Goal: Transaction & Acquisition: Purchase product/service

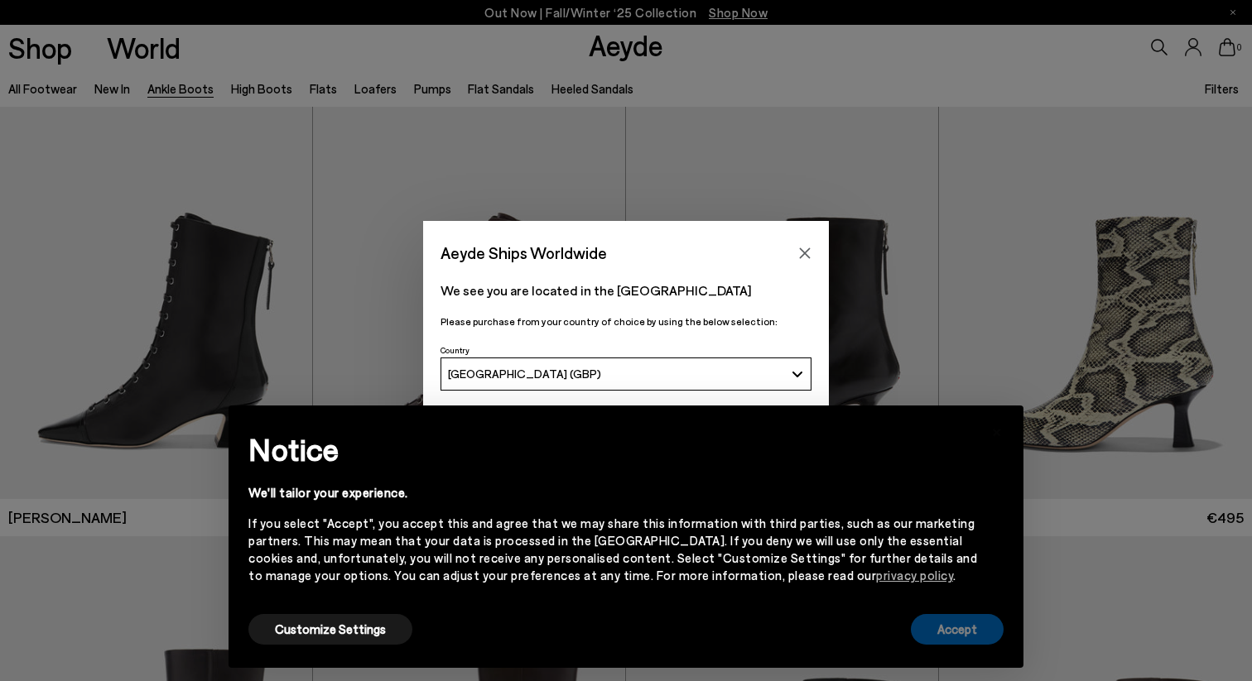
click at [982, 624] on button "Accept" at bounding box center [957, 629] width 93 height 31
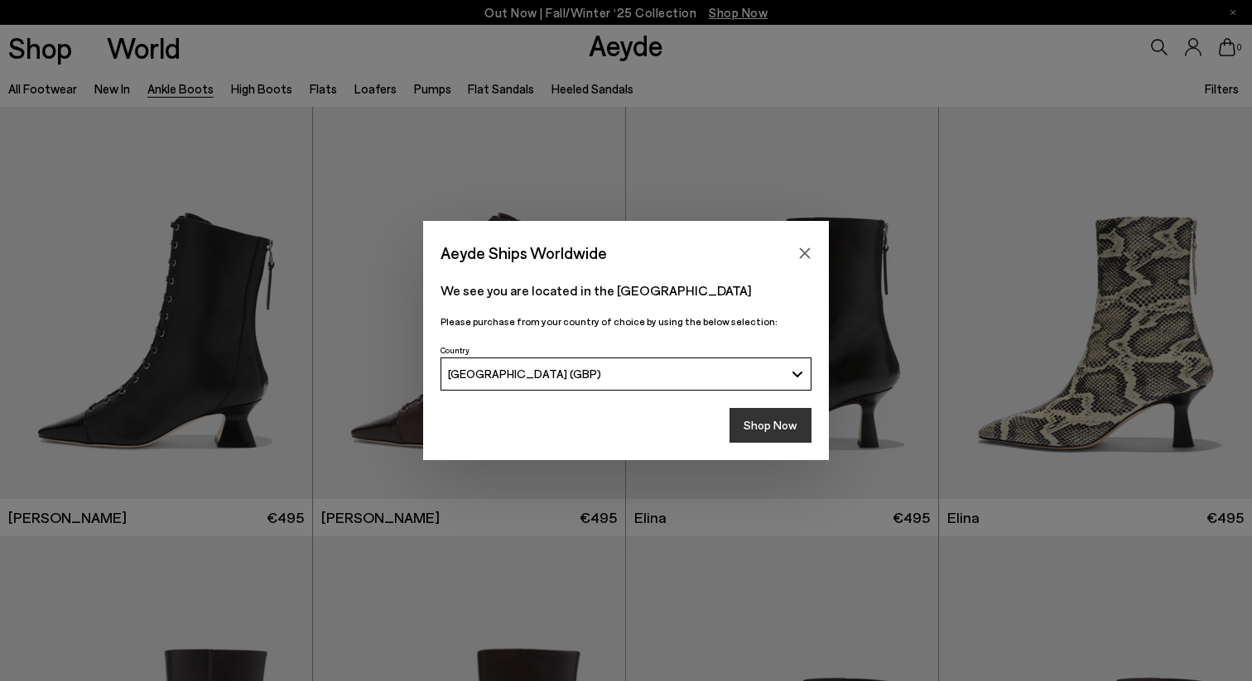
click at [782, 432] on button "Shop Now" at bounding box center [770, 425] width 82 height 35
click at [772, 425] on button "Shop Now" at bounding box center [770, 425] width 82 height 35
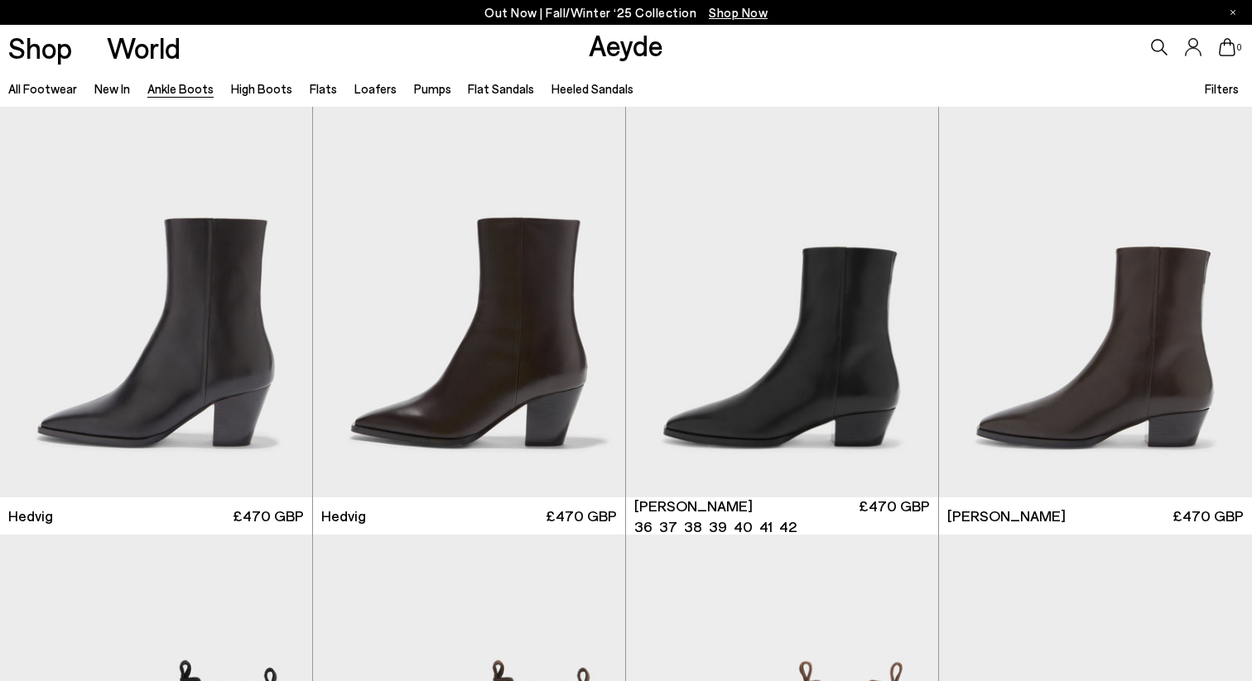
scroll to position [475, 0]
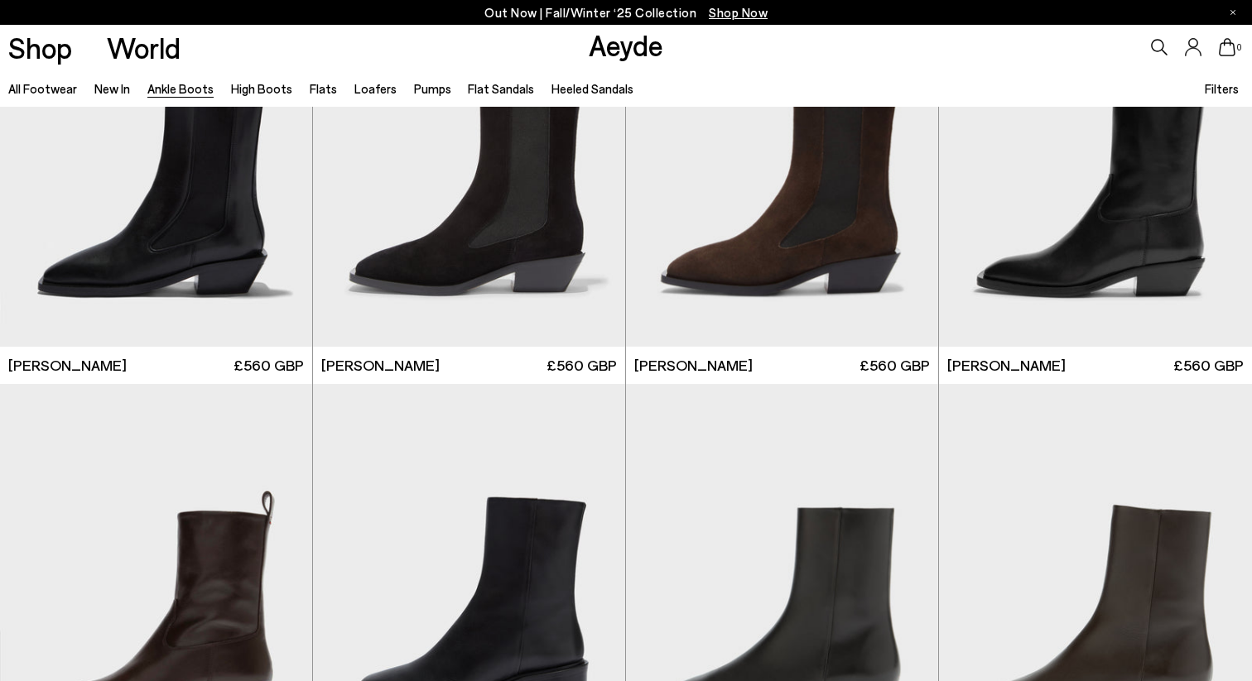
scroll to position [5622, 0]
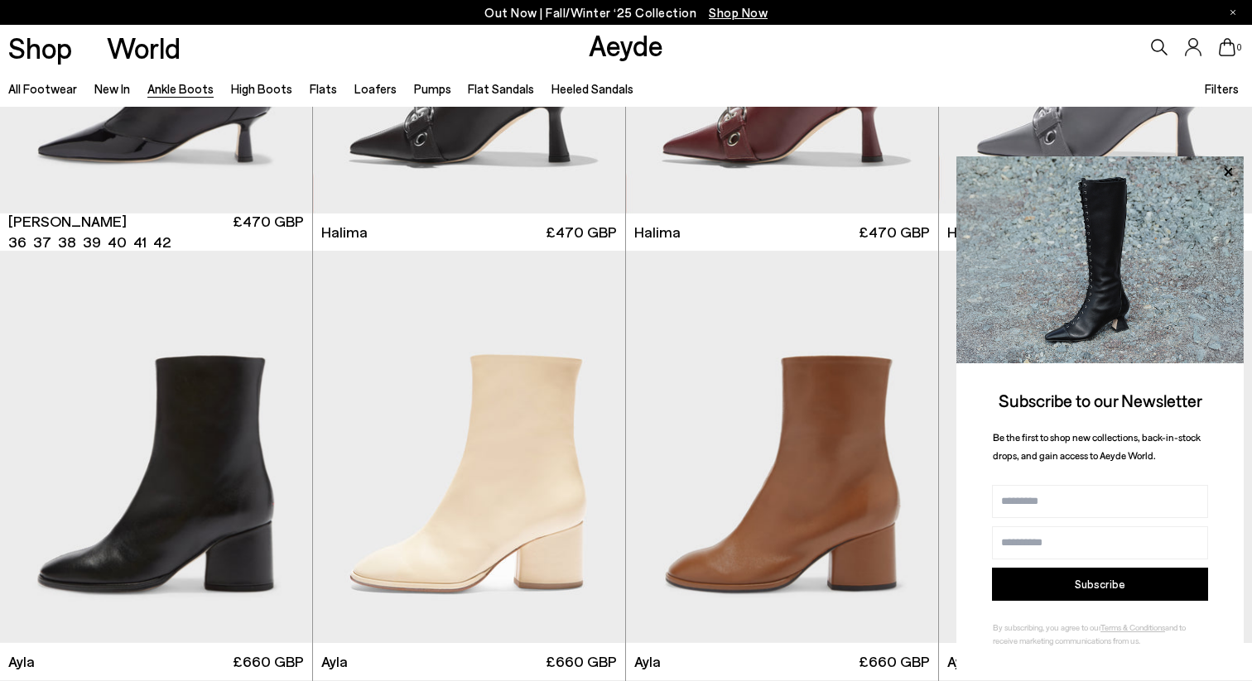
scroll to position [4590, 0]
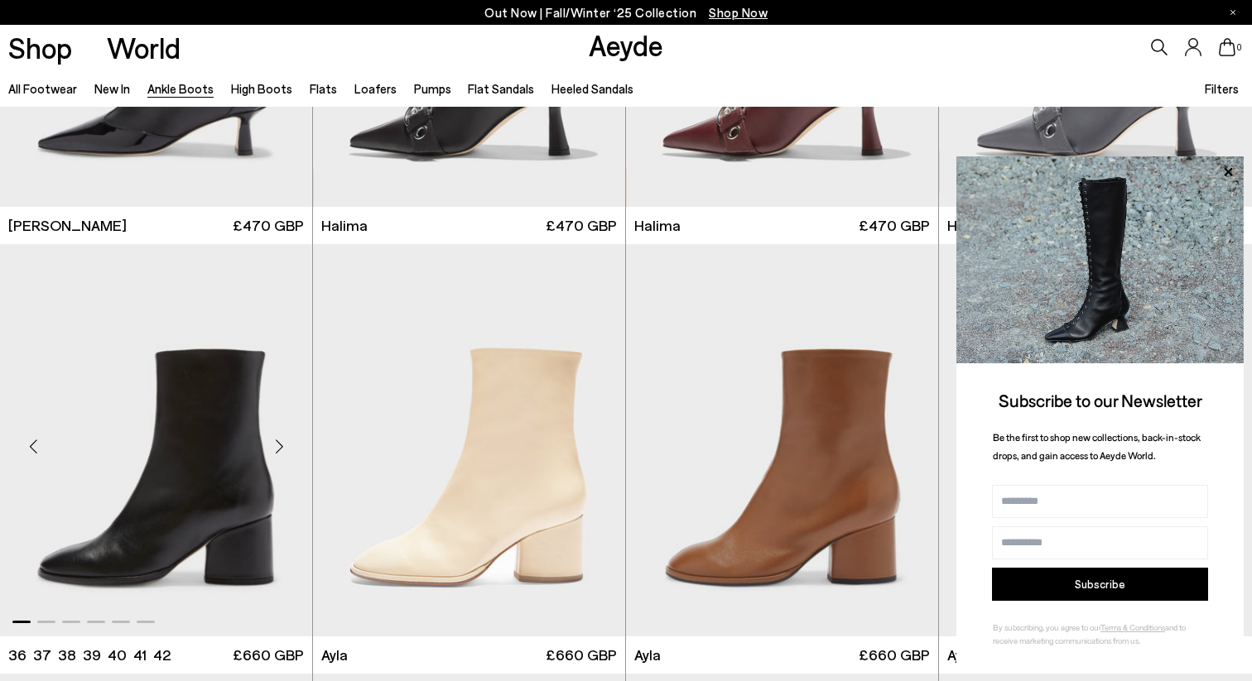
click at [168, 436] on img "1 / 6" at bounding box center [156, 440] width 312 height 392
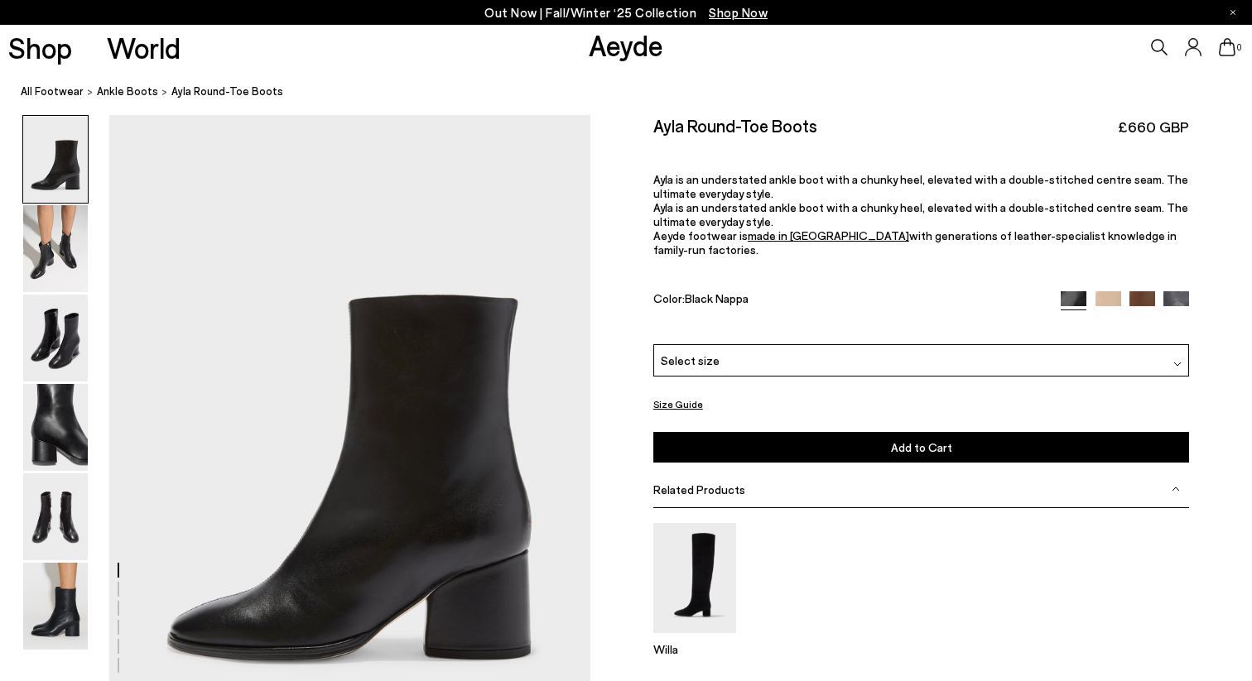
click at [31, 244] on img at bounding box center [55, 248] width 65 height 87
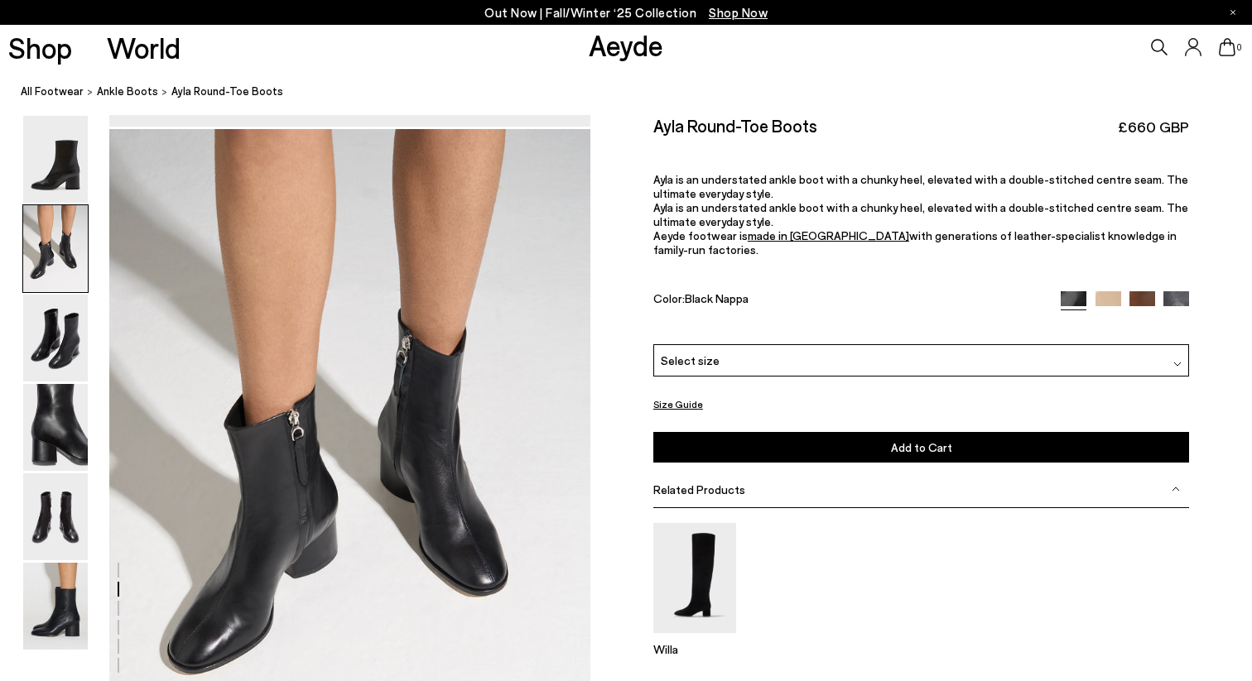
scroll to position [646, 0]
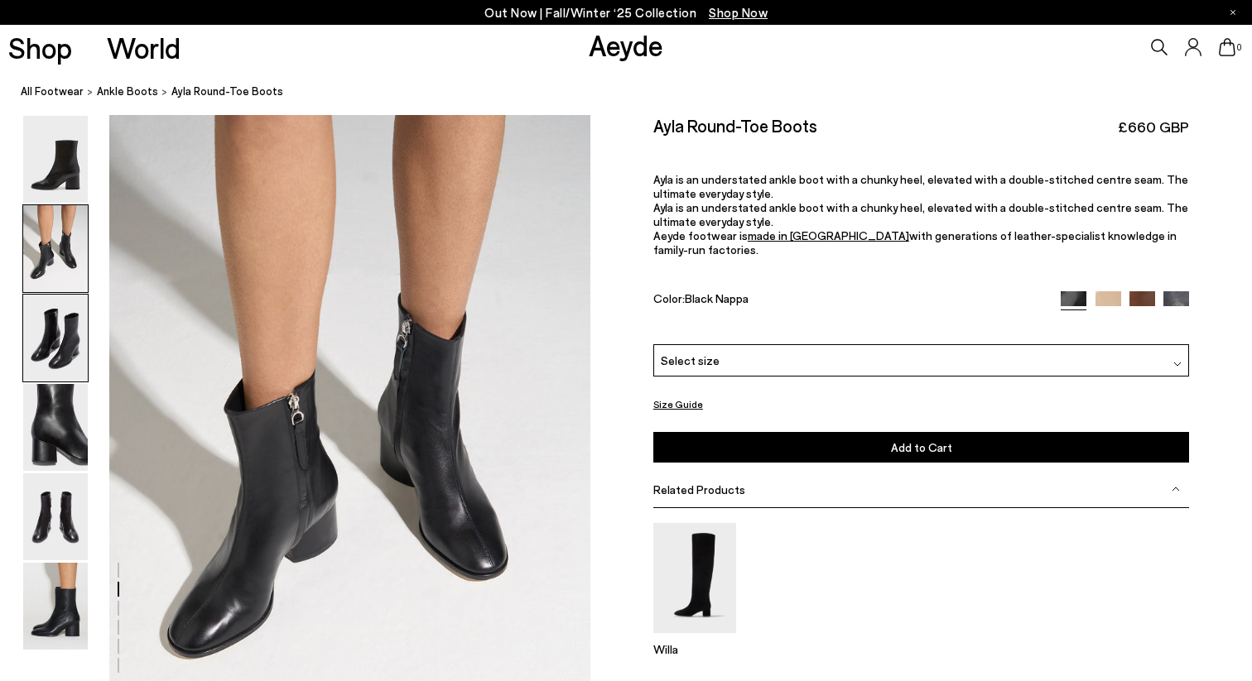
click at [53, 337] on img at bounding box center [55, 338] width 65 height 87
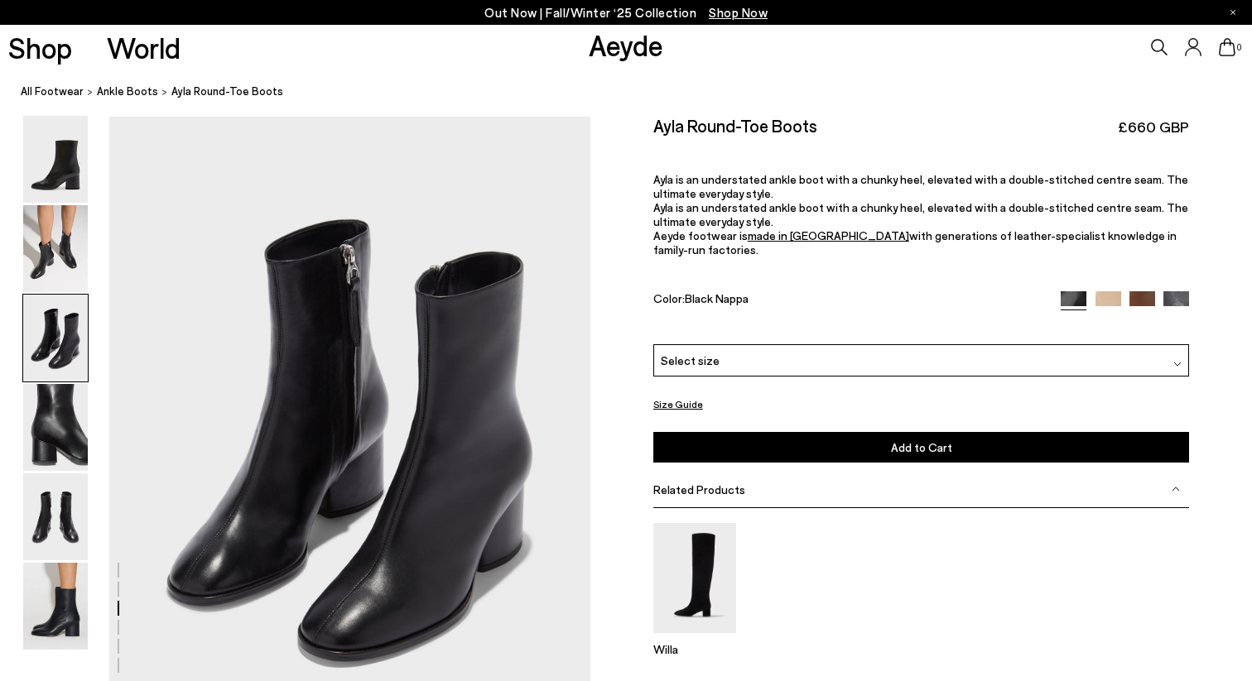
scroll to position [1290, 0]
